Goal: Task Accomplishment & Management: Manage account settings

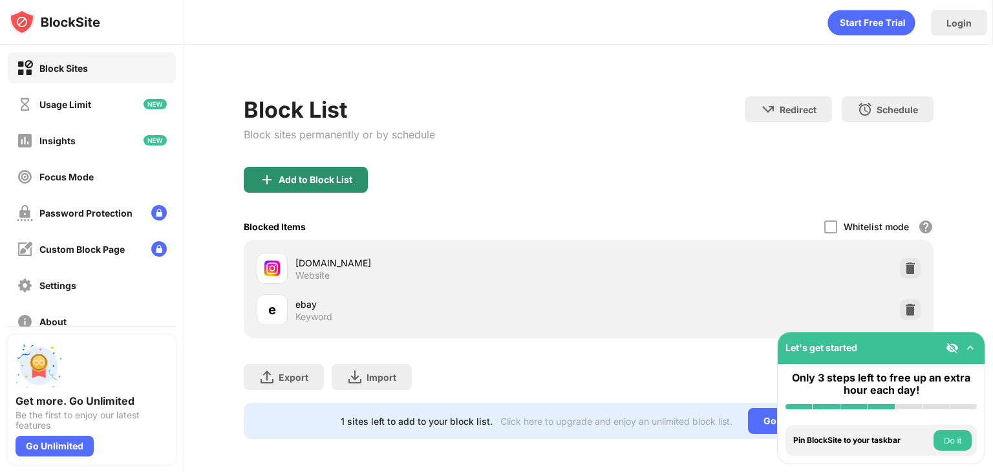
click at [326, 186] on div "Add to Block List" at bounding box center [306, 180] width 124 height 26
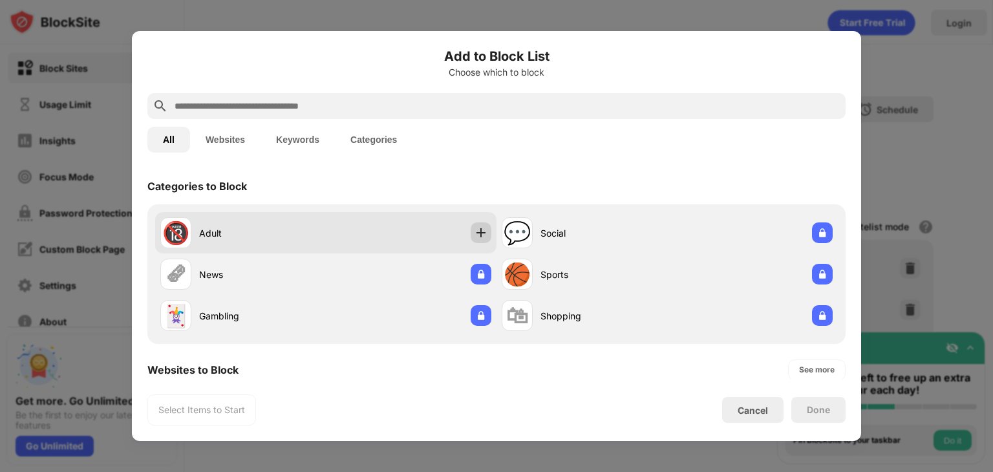
click at [484, 230] on div at bounding box center [481, 232] width 21 height 21
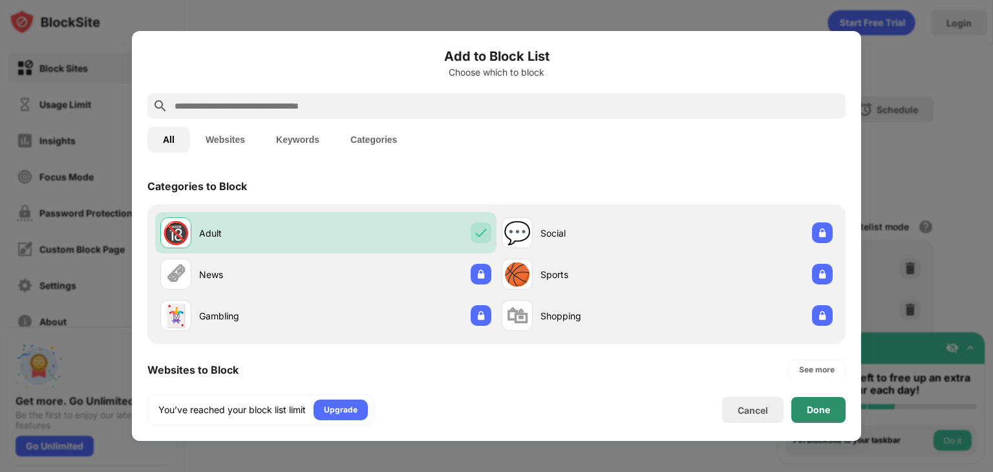
click at [824, 408] on div "Done" at bounding box center [818, 410] width 23 height 10
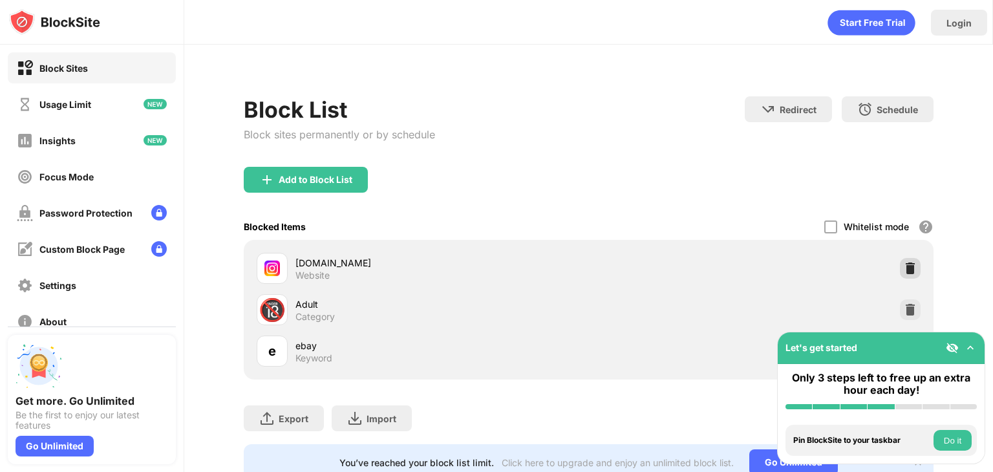
click at [904, 264] on img at bounding box center [910, 268] width 13 height 13
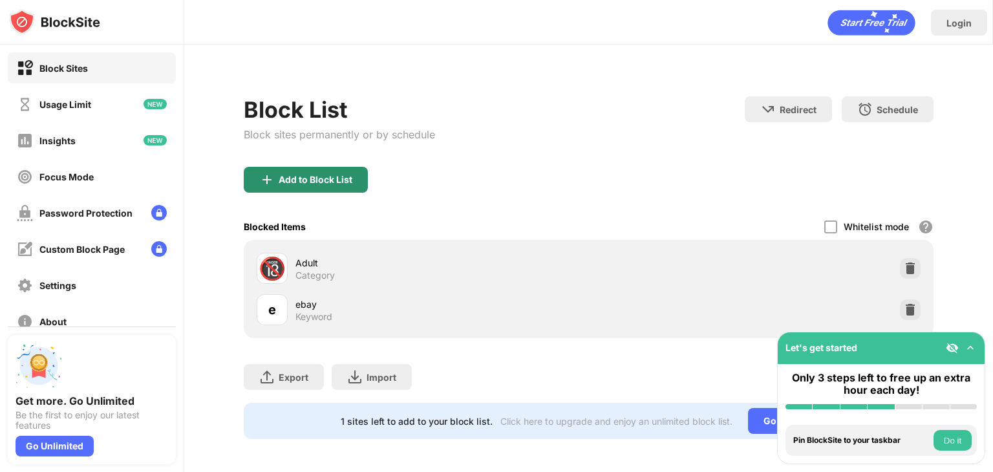
click at [343, 178] on div "Add to Block List" at bounding box center [316, 180] width 74 height 10
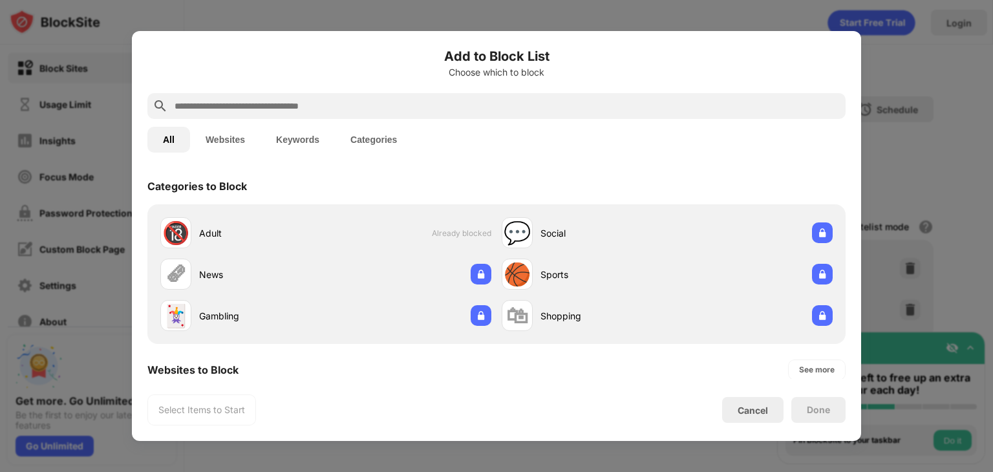
click at [371, 99] on input "text" at bounding box center [506, 106] width 667 height 16
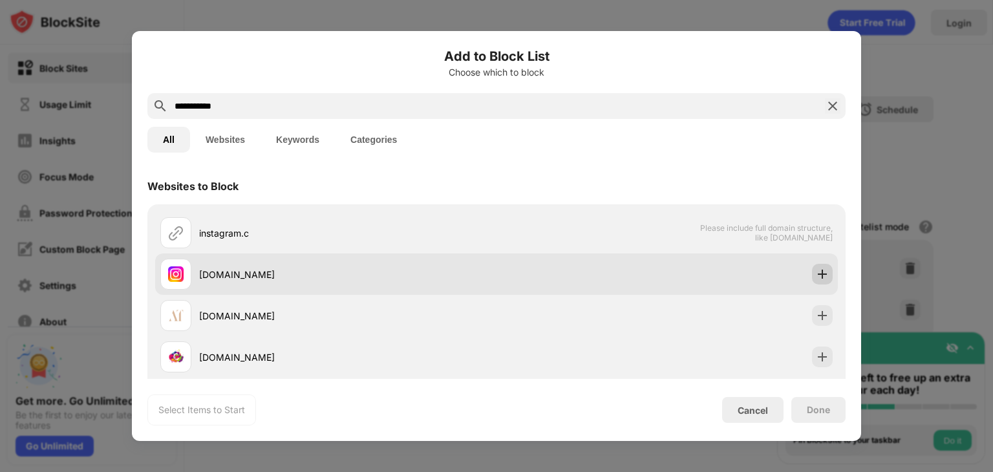
type input "**********"
click at [812, 264] on div at bounding box center [822, 274] width 21 height 21
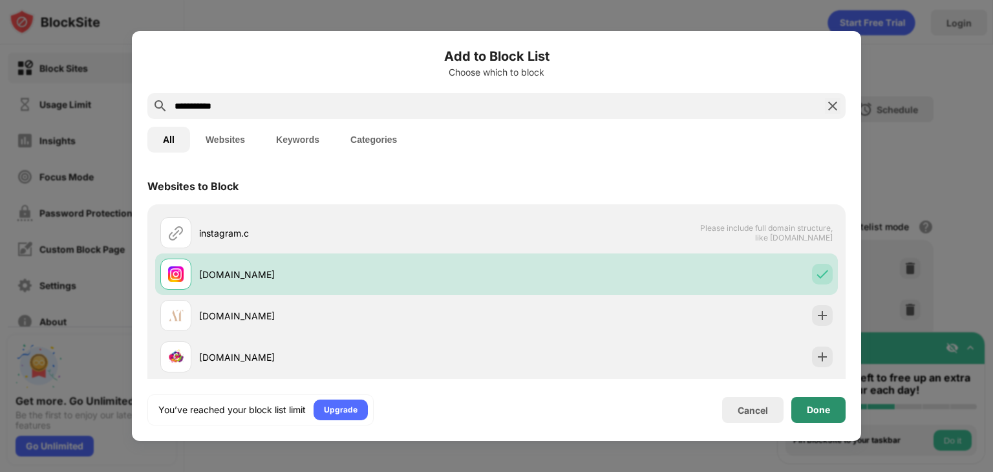
click at [821, 415] on div "Done" at bounding box center [818, 410] width 54 height 26
